Goal: Information Seeking & Learning: Find contact information

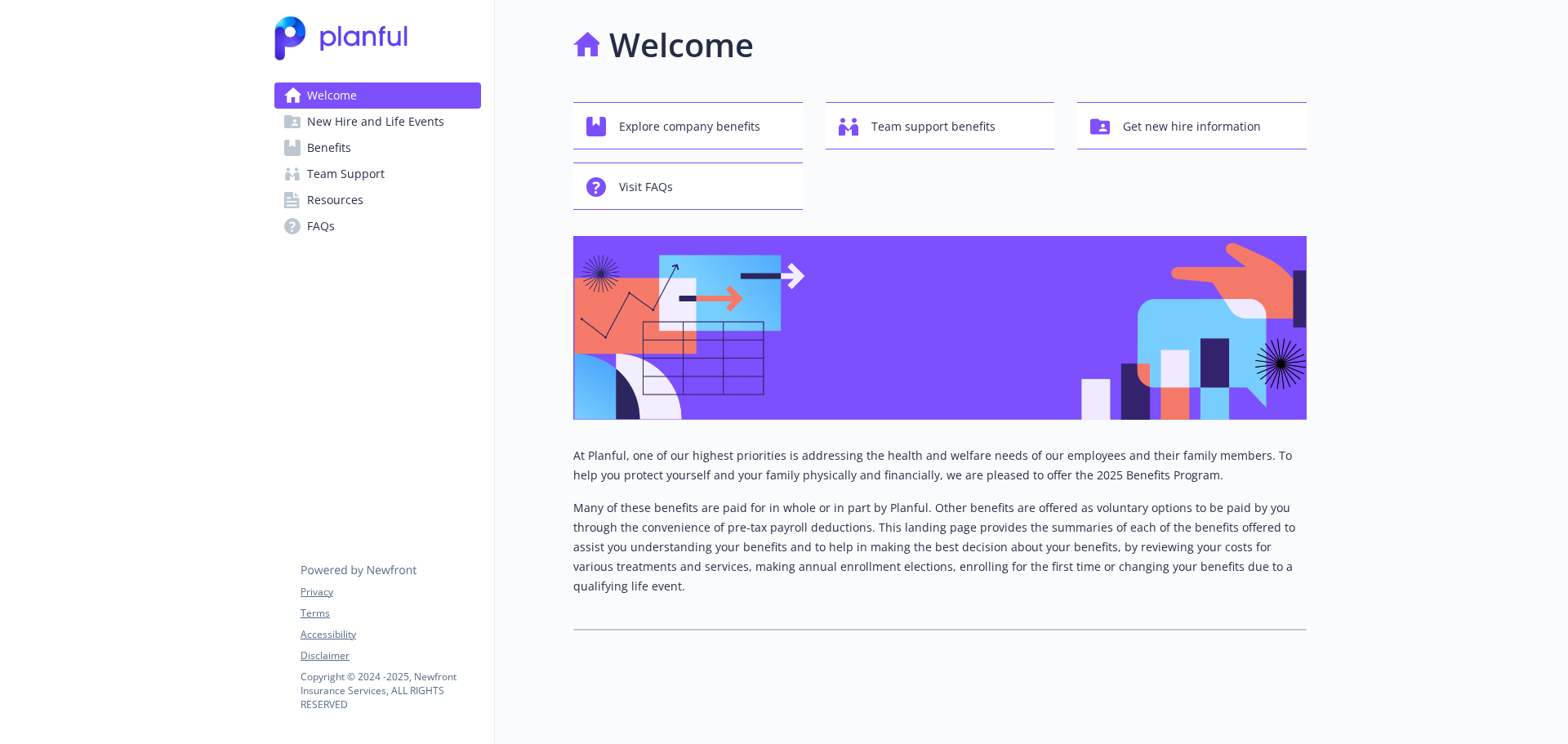
click at [328, 149] on span "Benefits" at bounding box center [329, 148] width 44 height 26
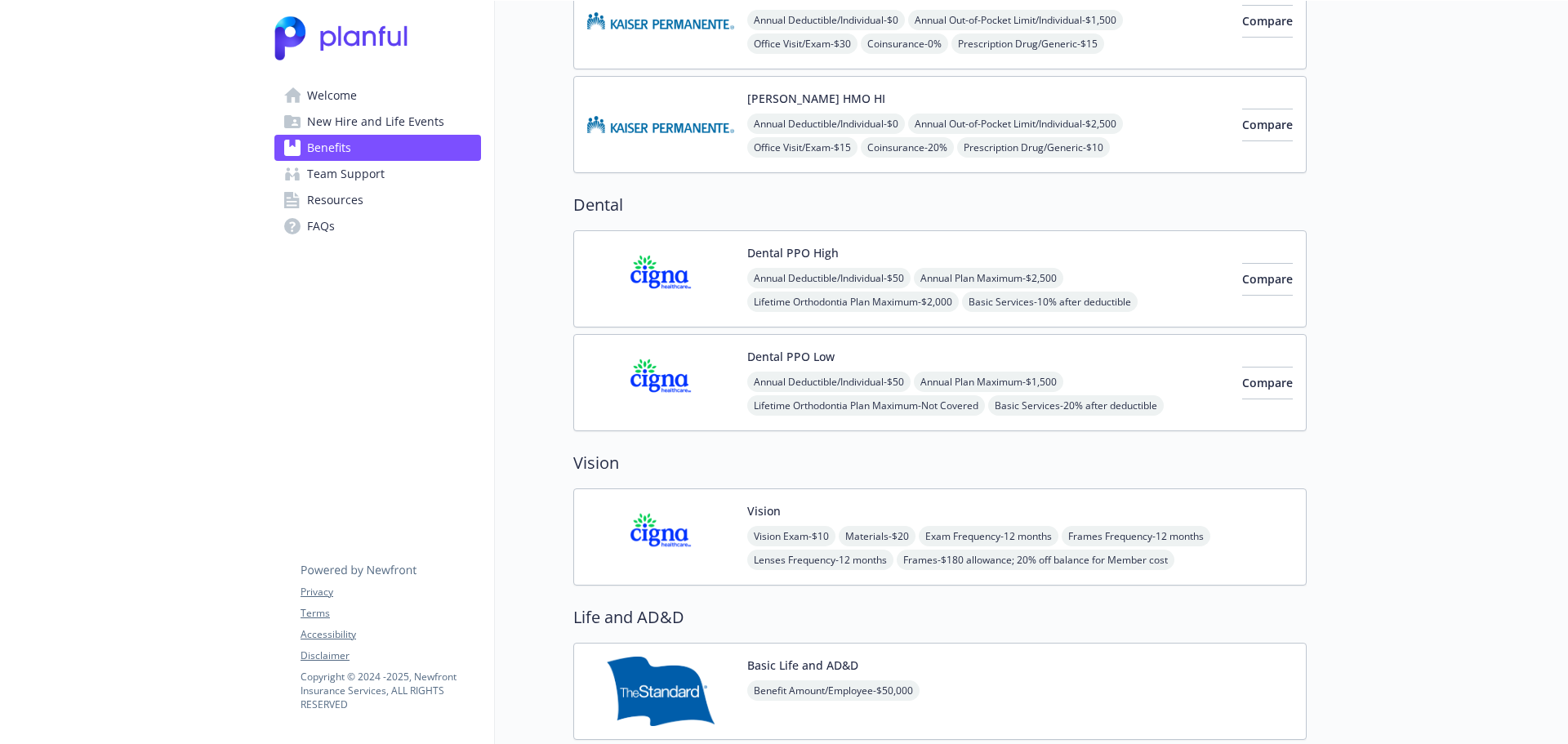
scroll to position [490, 0]
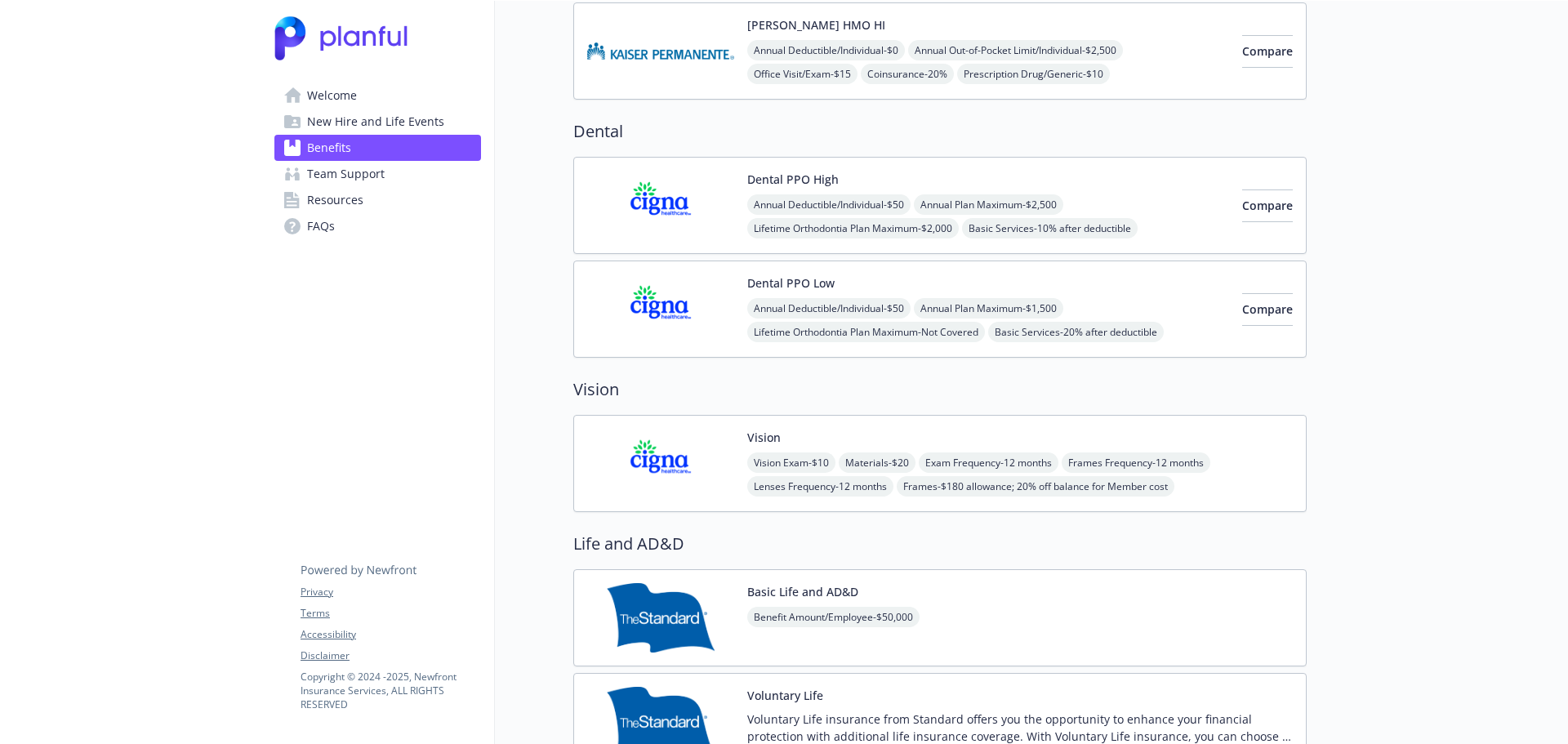
click at [775, 178] on button "Dental PPO High" at bounding box center [793, 179] width 92 height 17
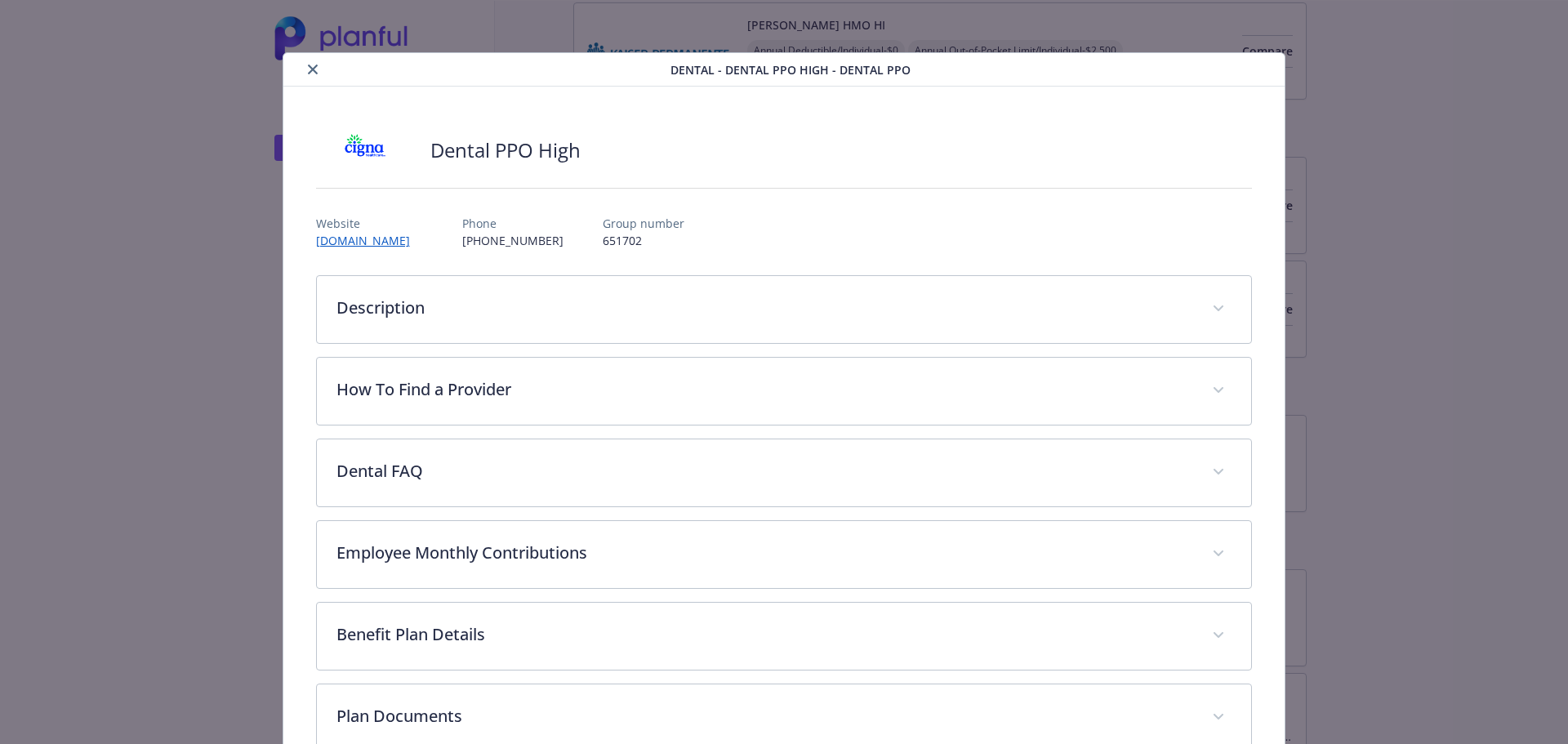
scroll to position [49, 0]
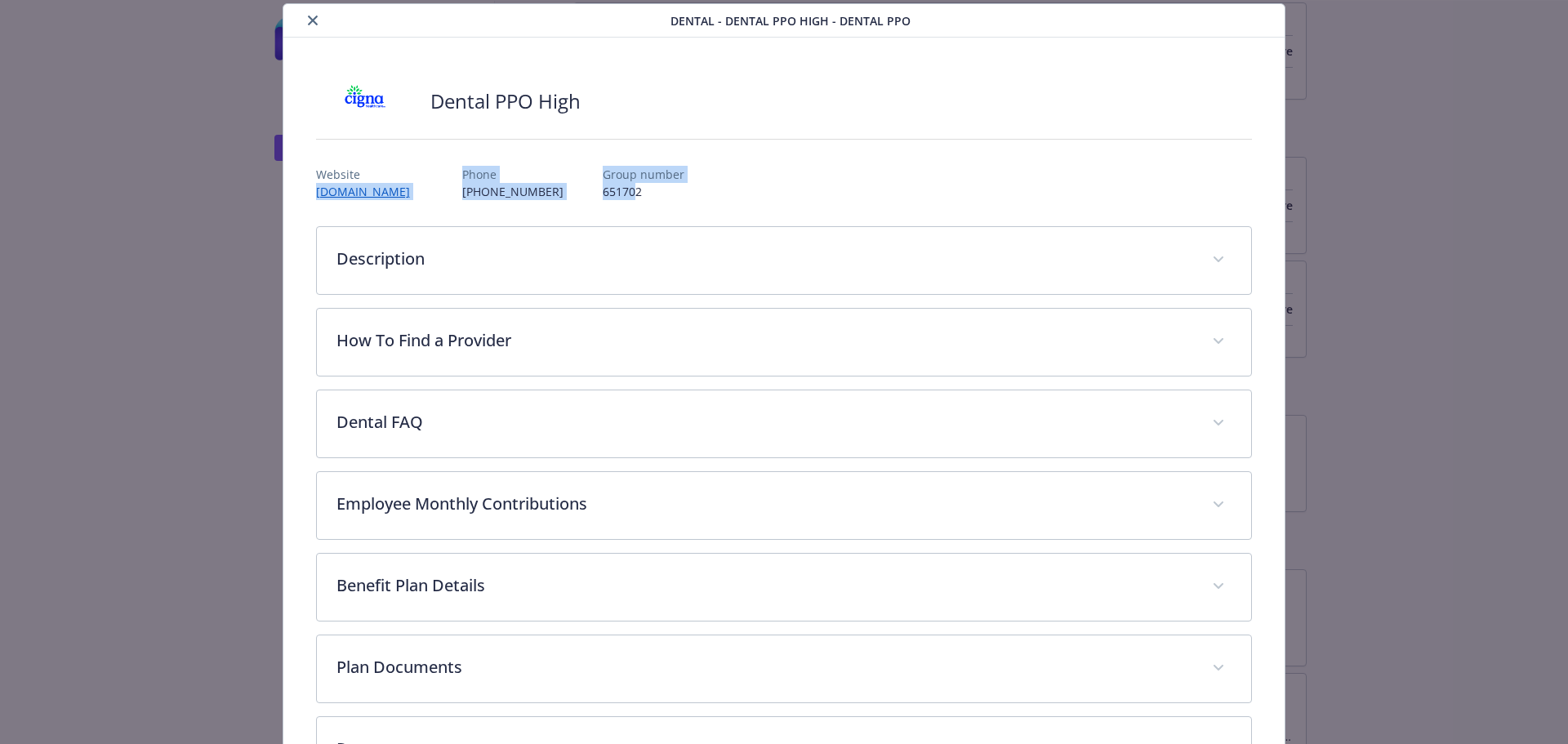
drag, startPoint x: 304, startPoint y: 192, endPoint x: 590, endPoint y: 195, distance: 286.0
click at [590, 195] on div "Dental PPO High Website [DOMAIN_NAME] Phone [PHONE_NUMBER] Group number 651702 …" at bounding box center [785, 431] width 1002 height 787
drag, startPoint x: 629, startPoint y: 195, endPoint x: 601, endPoint y: 195, distance: 28.0
click at [629, 195] on p "651702" at bounding box center [643, 191] width 81 height 17
drag, startPoint x: 313, startPoint y: 174, endPoint x: 621, endPoint y: 195, distance: 308.7
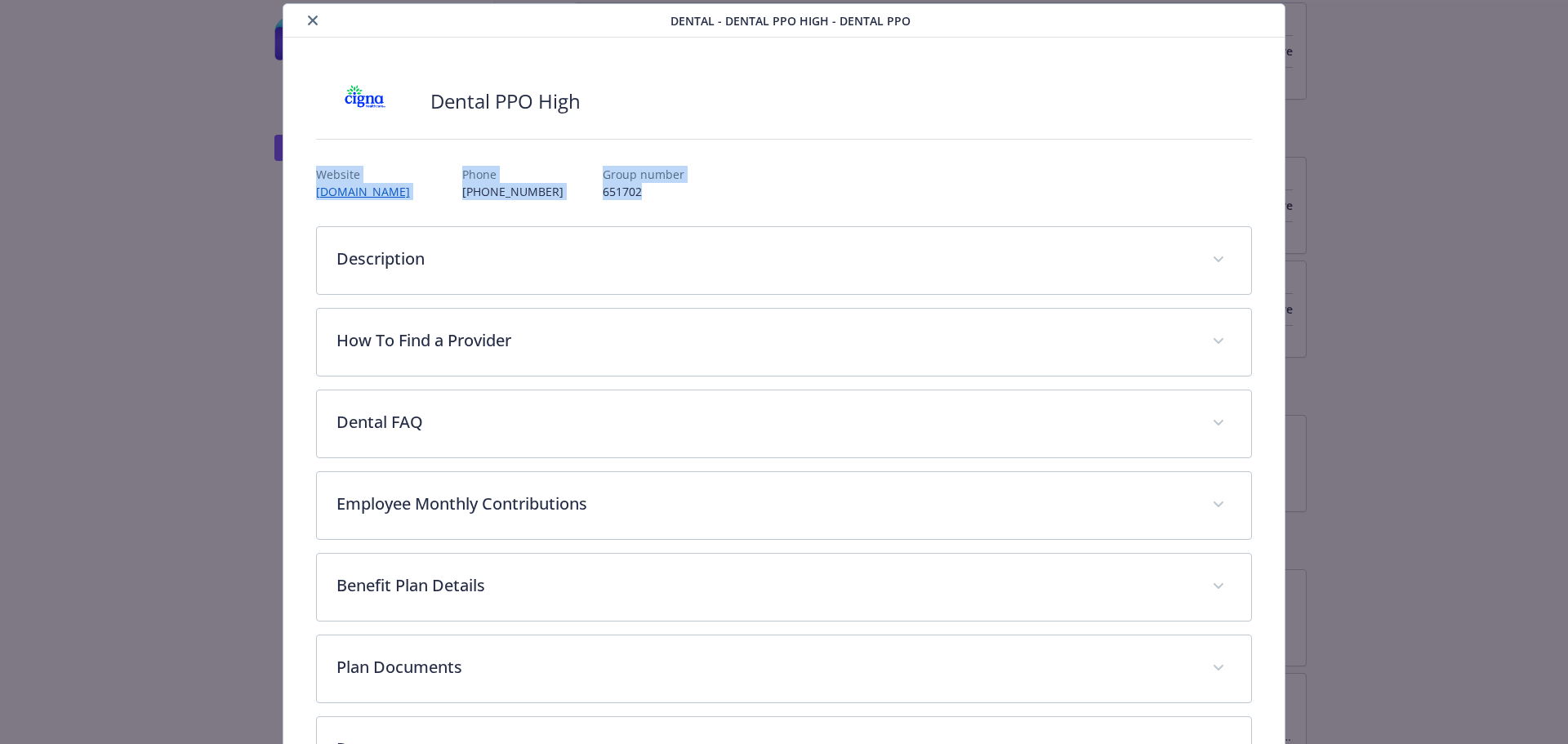
click at [621, 195] on div "Website [DOMAIN_NAME] Phone [PHONE_NUMBER] Group number 651702" at bounding box center [784, 176] width 937 height 48
copy div "Website [DOMAIN_NAME] Phone [PHONE_NUMBER] Group number 651702"
